Goal: Information Seeking & Learning: Learn about a topic

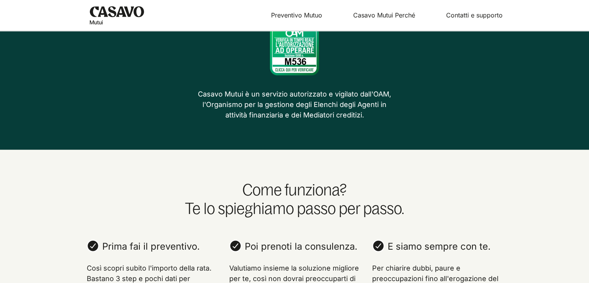
scroll to position [584, 0]
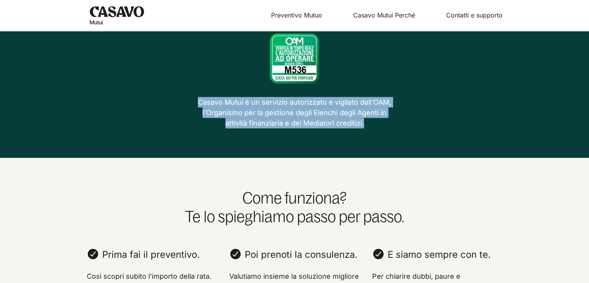
drag, startPoint x: 195, startPoint y: 89, endPoint x: 368, endPoint y: 112, distance: 174.7
click at [368, 112] on div "Casavo Mutui è sicuro Verifica lo stato dell'autorizzazione ad operare OAM per …" at bounding box center [294, 64] width 589 height 127
copy p "Casavo Mutui è un servizio autorizzato e vigilato dall'OAM, l'Organismo per la …"
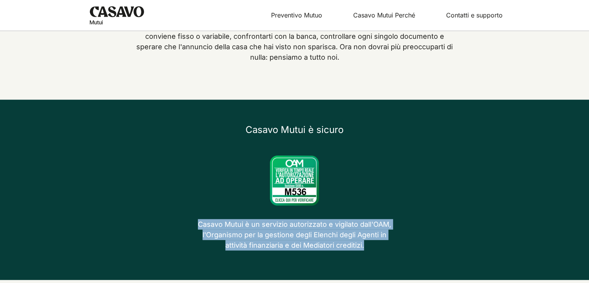
scroll to position [338, 0]
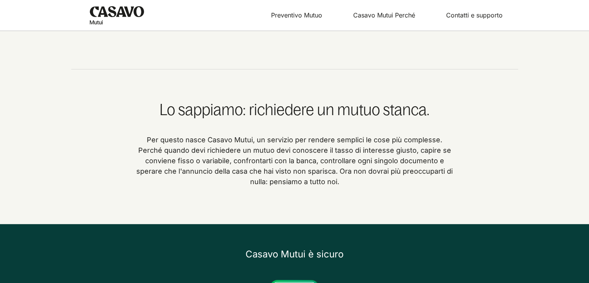
click at [365, 188] on section "Lo sappiamo: richiedere un mutuo stanca. Per questo nasce Casavo Mutui, un serv…" at bounding box center [294, 146] width 447 height 155
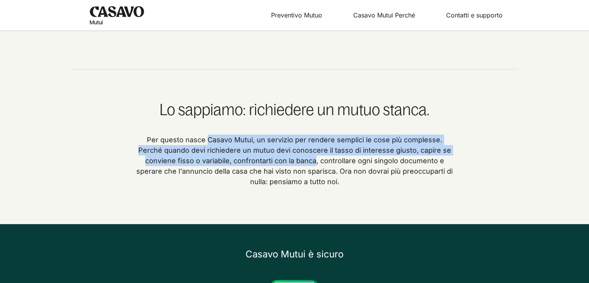
drag, startPoint x: 195, startPoint y: 129, endPoint x: 279, endPoint y: 153, distance: 87.4
click at [279, 153] on p "Per questo nasce Casavo Mutui, un servizio per rendere semplici le cose più com…" at bounding box center [295, 160] width 320 height 52
copy p "Casavo Mutui, un servizio per rendere semplici le cose più complesse. Perché qu…"
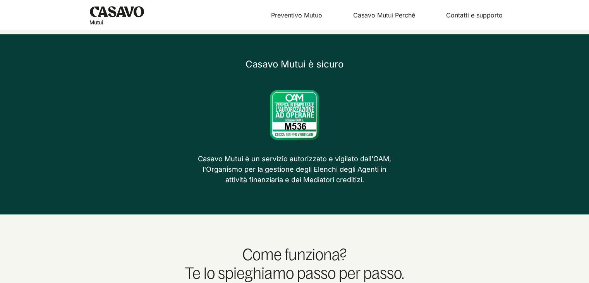
scroll to position [532, 0]
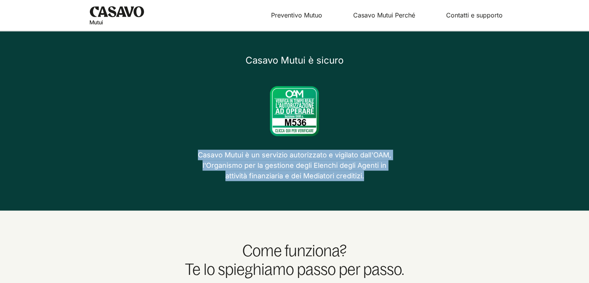
drag, startPoint x: 193, startPoint y: 143, endPoint x: 387, endPoint y: 164, distance: 194.8
click at [387, 164] on div "Casavo Mutui è sicuro Verifica lo stato dell'autorizzazione ad operare OAM per …" at bounding box center [294, 116] width 589 height 127
copy p "Casavo Mutui è un servizio autorizzato e vigilato dall'OAM, l'Organismo per la …"
